Goal: Check status: Check status

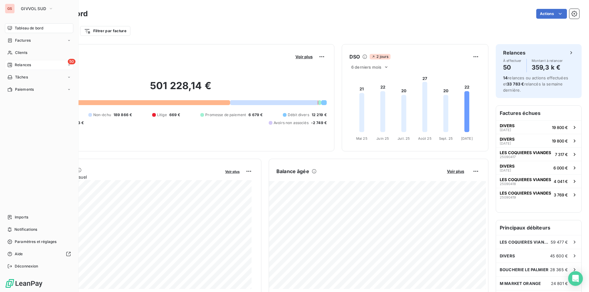
click at [36, 66] on div "50 Relances" at bounding box center [39, 65] width 68 height 10
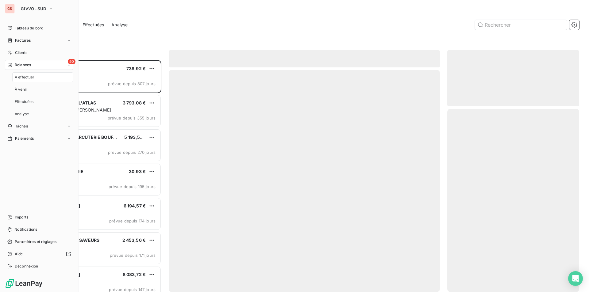
scroll to position [228, 127]
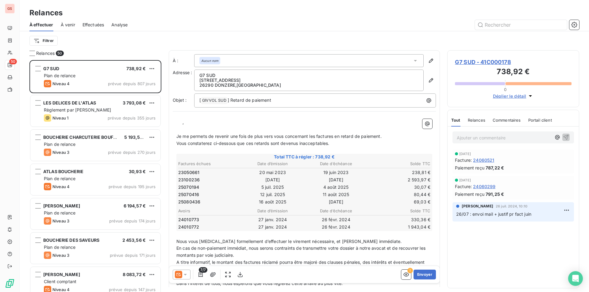
click at [67, 23] on span "À venir" at bounding box center [68, 25] width 14 height 6
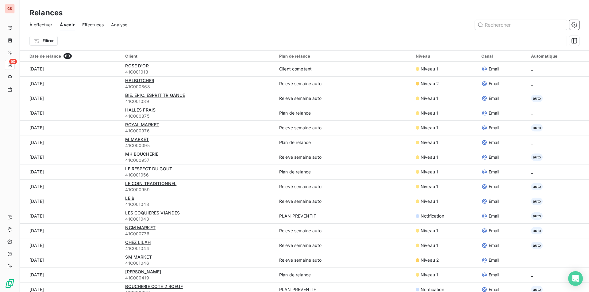
click at [89, 25] on span "Effectuées" at bounding box center [93, 25] width 22 height 6
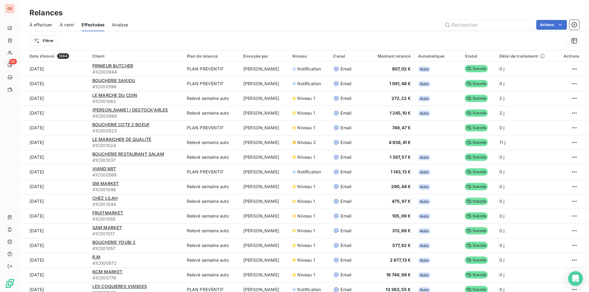
click at [67, 25] on span "À venir" at bounding box center [67, 25] width 14 height 6
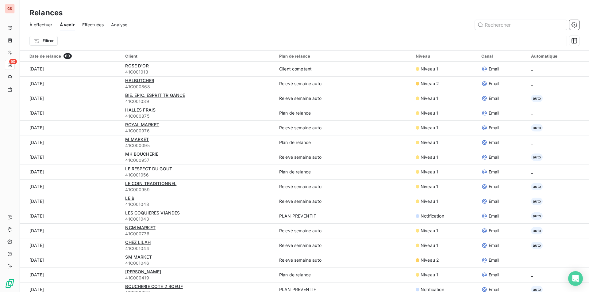
click at [42, 24] on span "À effectuer" at bounding box center [40, 25] width 23 height 6
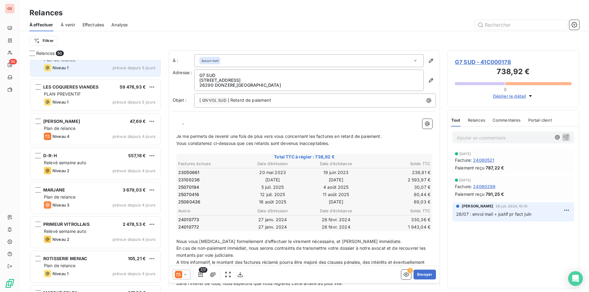
scroll to position [1043, 0]
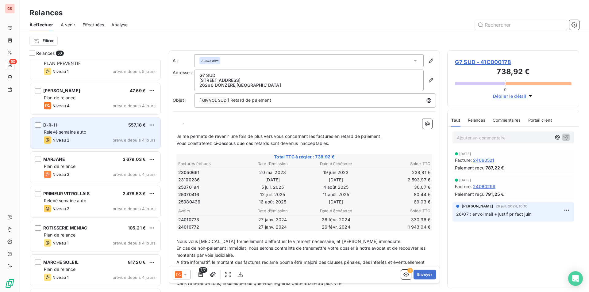
click at [83, 137] on div "Niveau 2 prévue depuis 4 jours" at bounding box center [100, 140] width 112 height 7
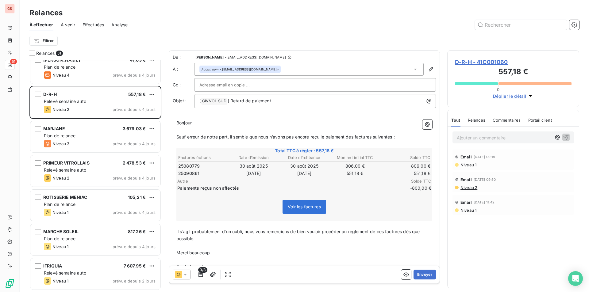
scroll to position [1043, 0]
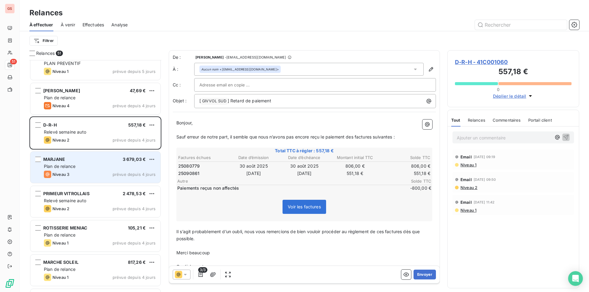
click at [110, 168] on div "Plan de relance" at bounding box center [100, 167] width 112 height 6
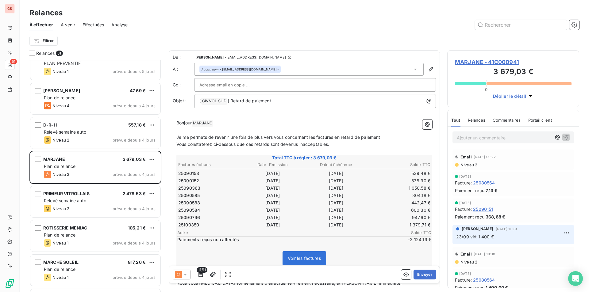
click at [474, 164] on span "Niveau 2" at bounding box center [468, 165] width 17 height 5
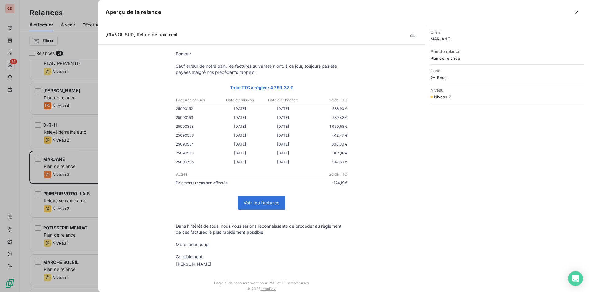
scroll to position [6, 0]
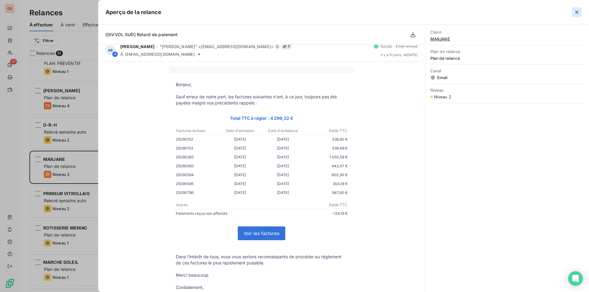
click at [580, 13] on icon "button" at bounding box center [577, 12] width 6 height 6
